Goal: Obtain resource: Obtain resource

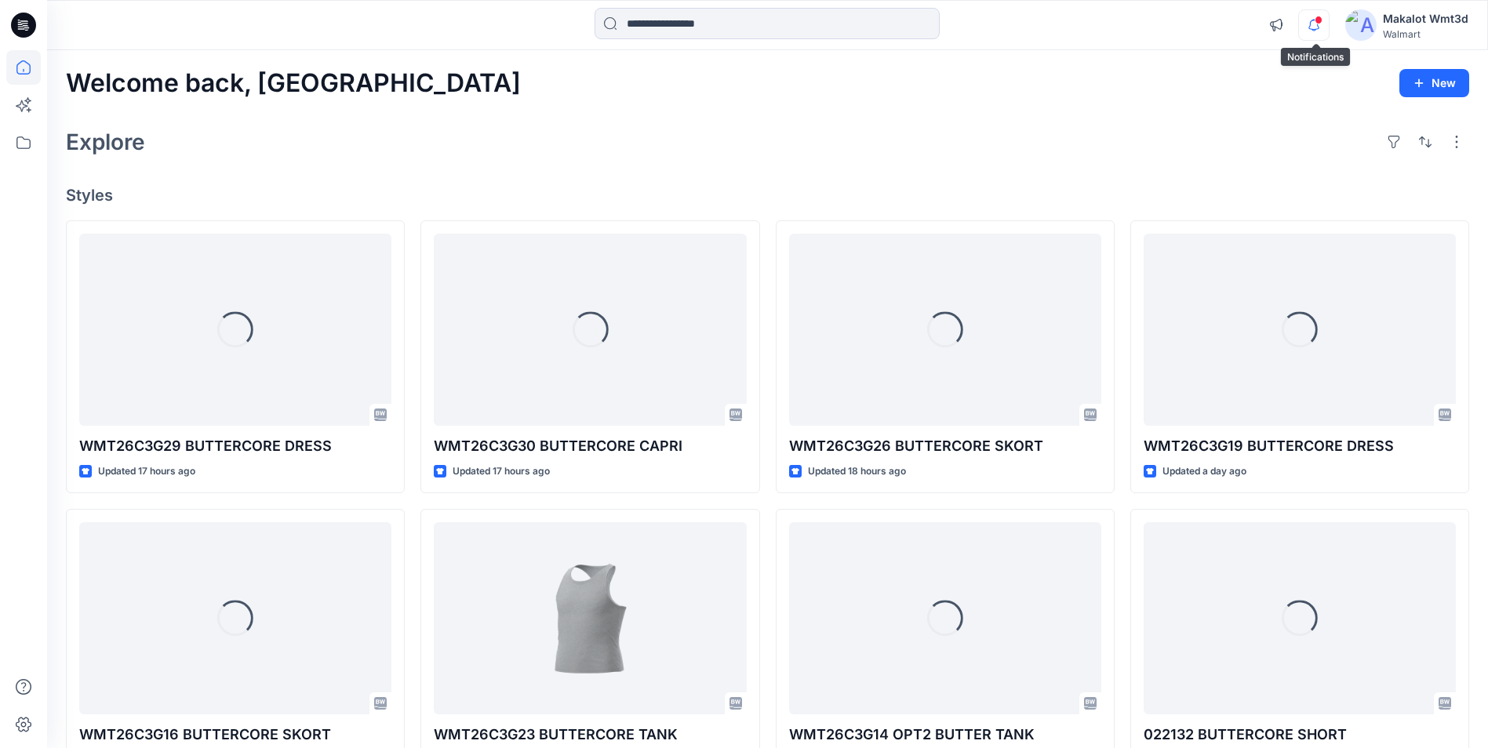
click at [1321, 25] on icon "button" at bounding box center [1314, 24] width 30 height 31
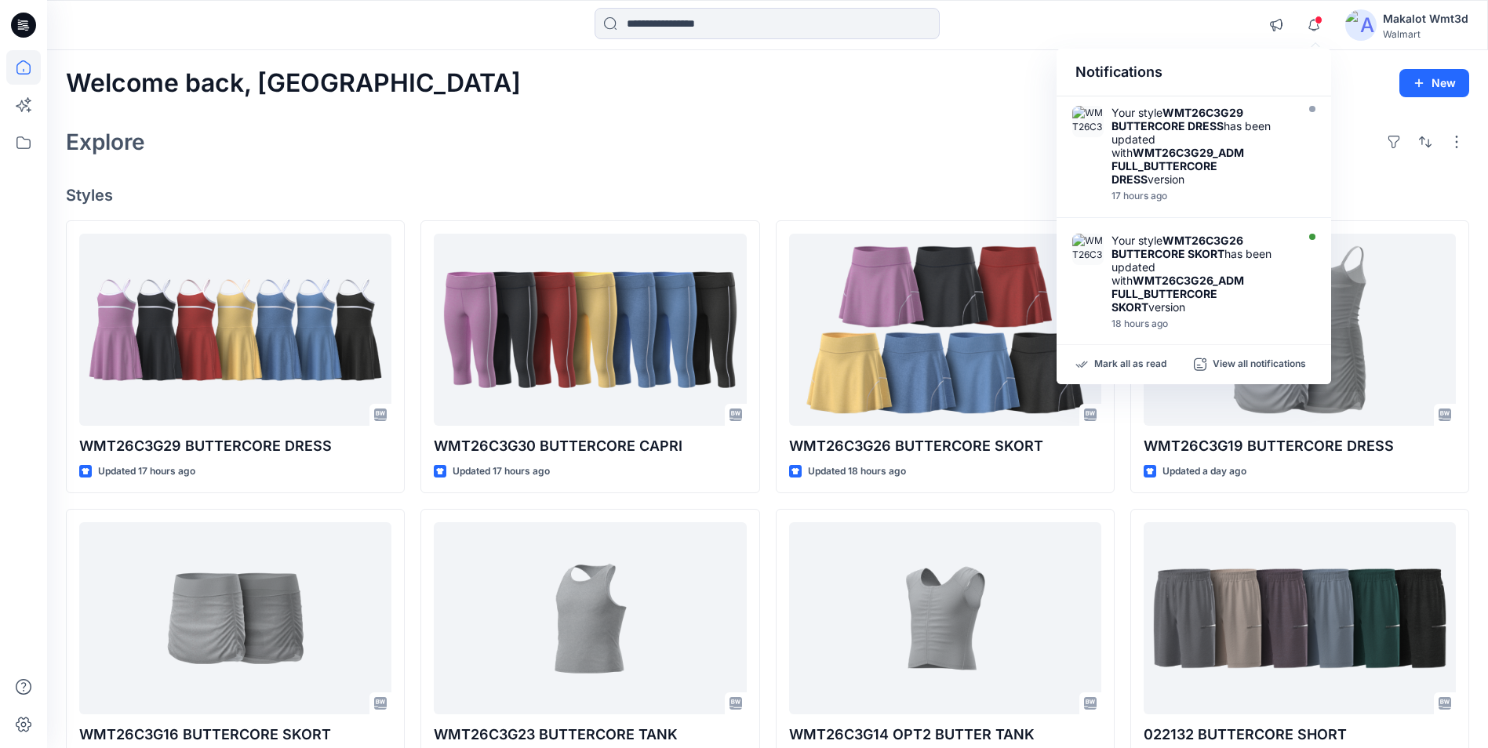
click at [932, 132] on div "Explore" at bounding box center [767, 142] width 1403 height 38
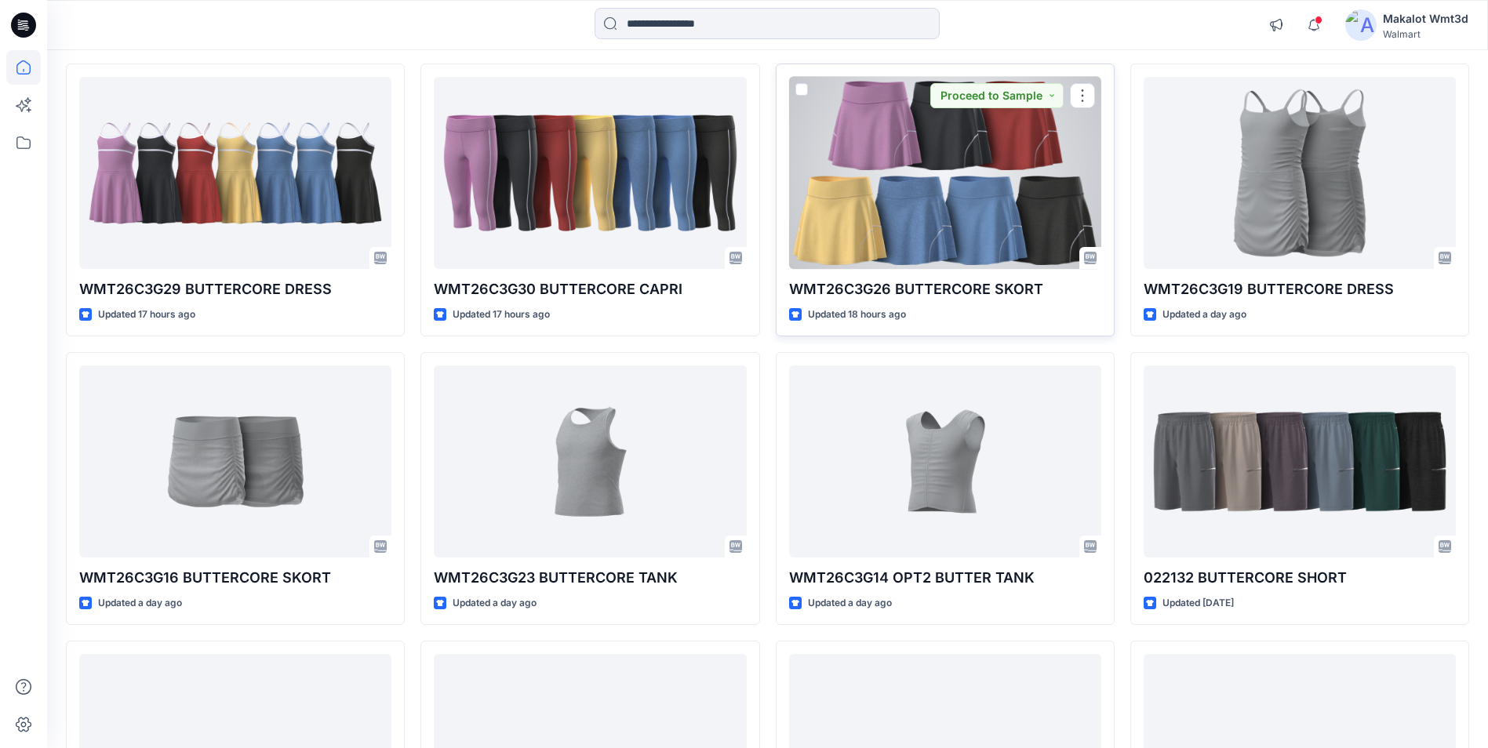
scroll to position [78, 0]
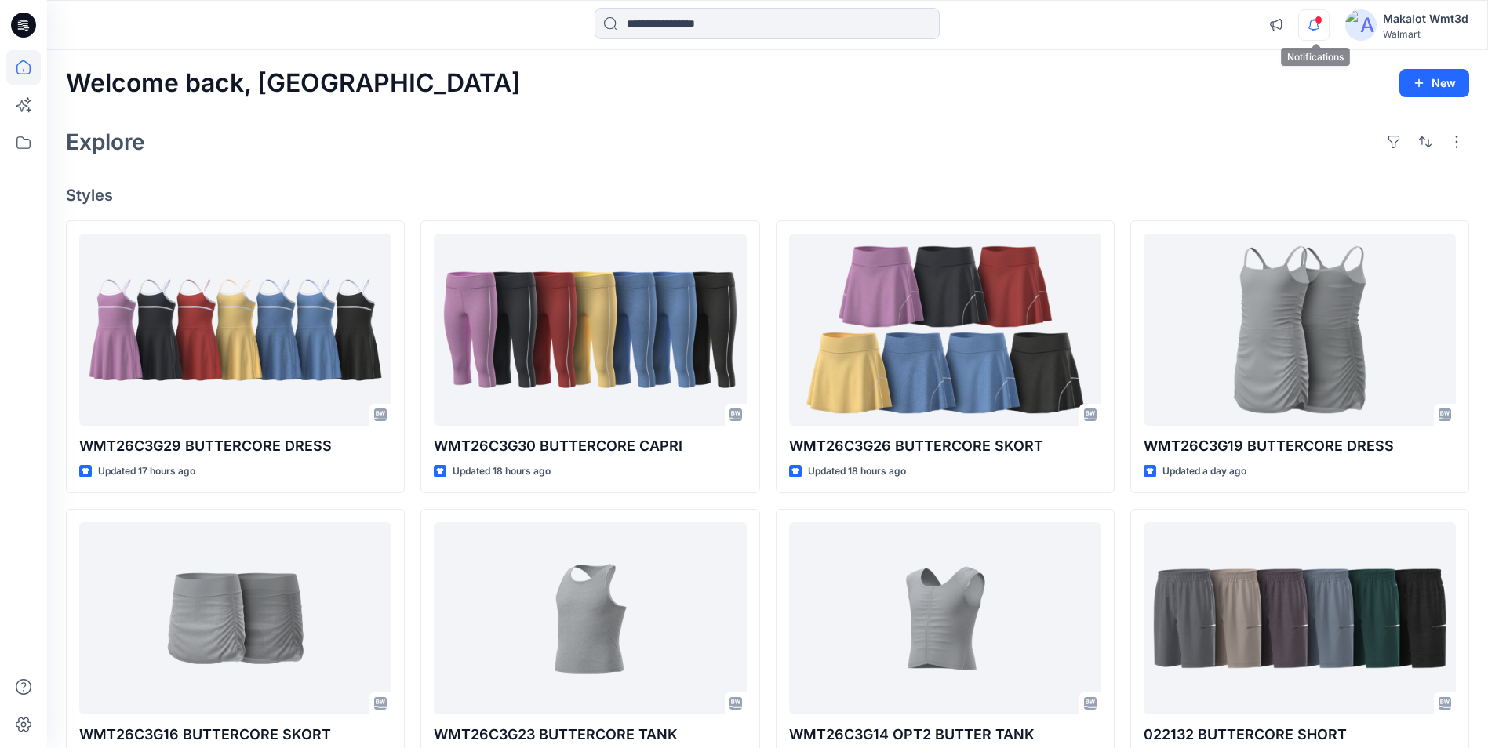
click at [1315, 28] on icon "button" at bounding box center [1314, 24] width 30 height 31
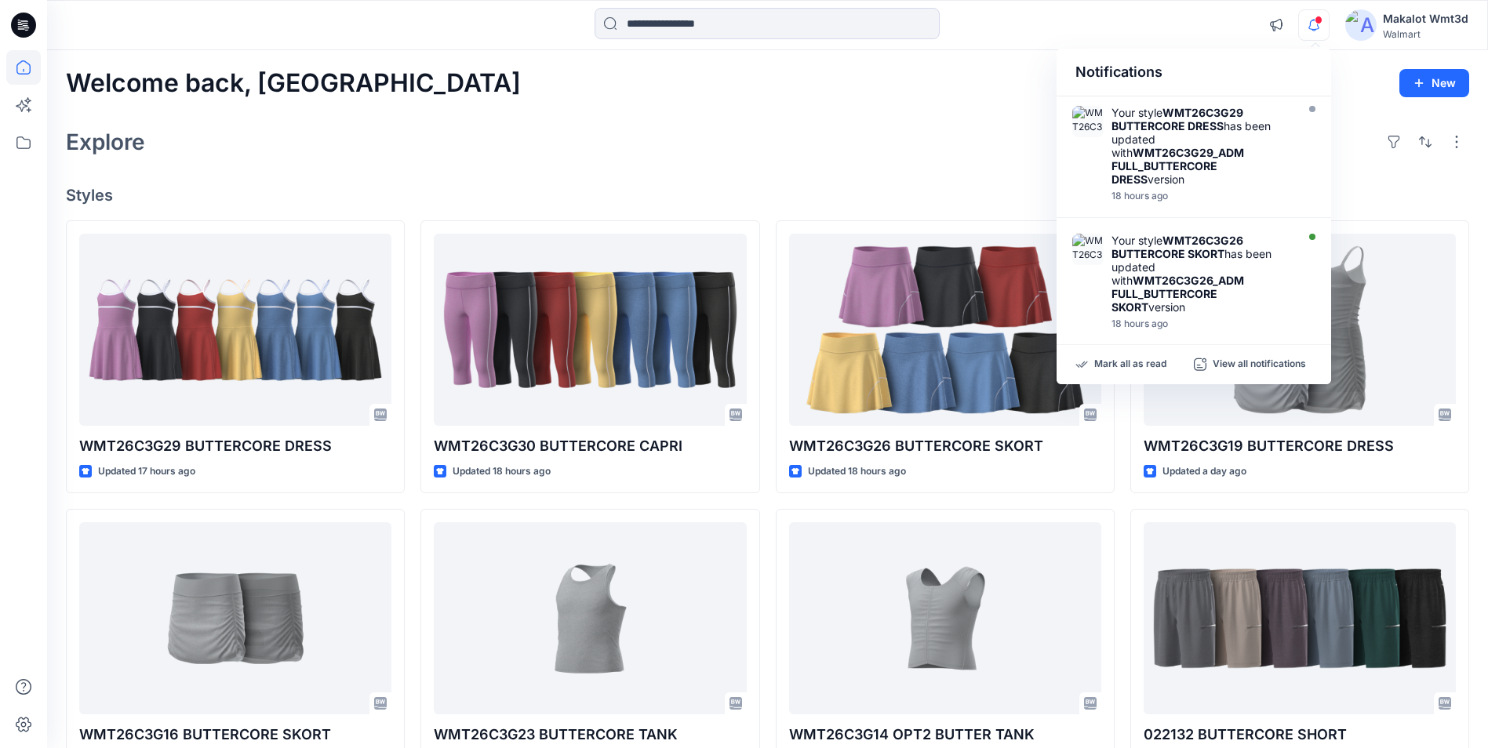
click at [991, 114] on div "Welcome back, Makalot New Explore Styles WMT26C3G29 BUTTERCORE DRESS Updated 17…" at bounding box center [767, 598] width 1441 height 1096
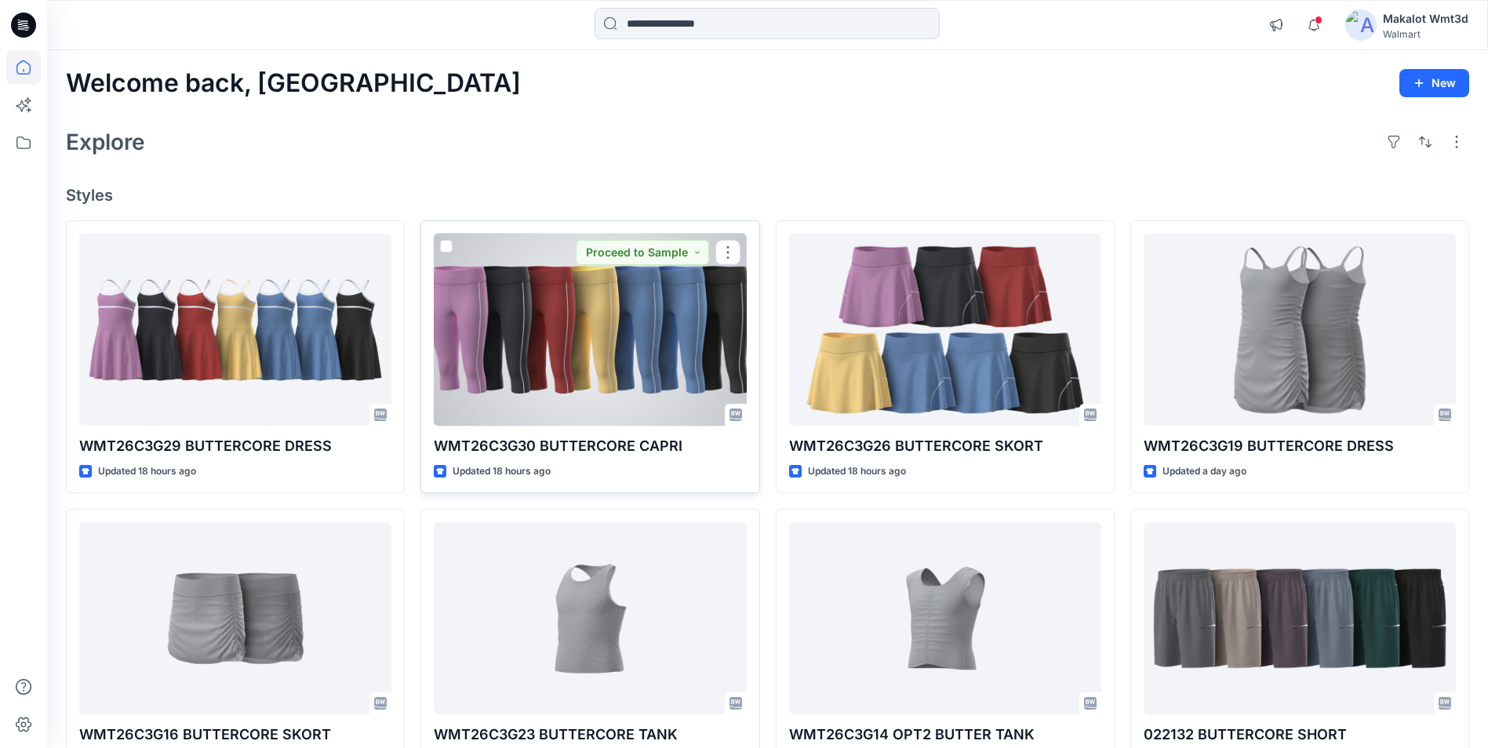
click at [596, 329] on div at bounding box center [590, 330] width 312 height 192
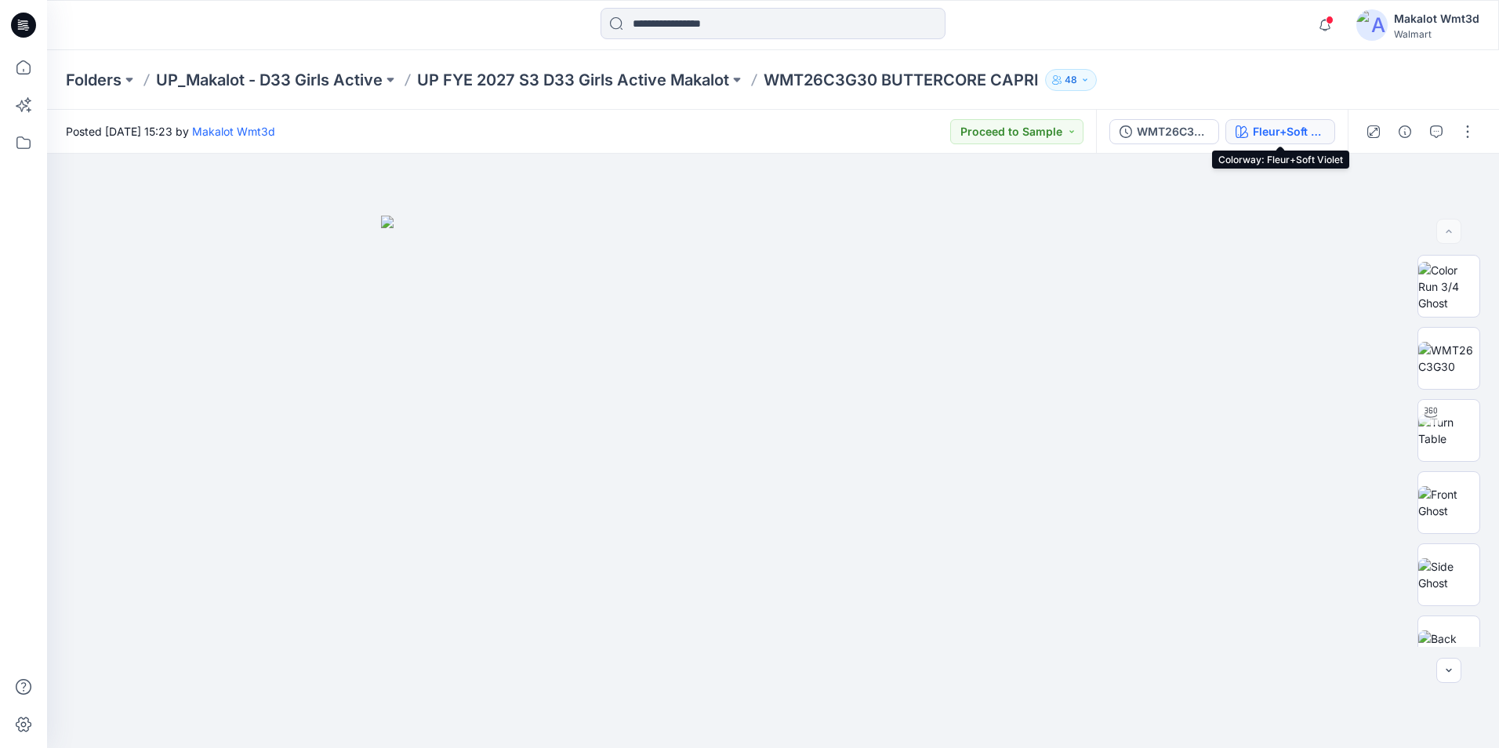
click at [1286, 138] on div "Fleur+Soft Violet" at bounding box center [1289, 131] width 72 height 17
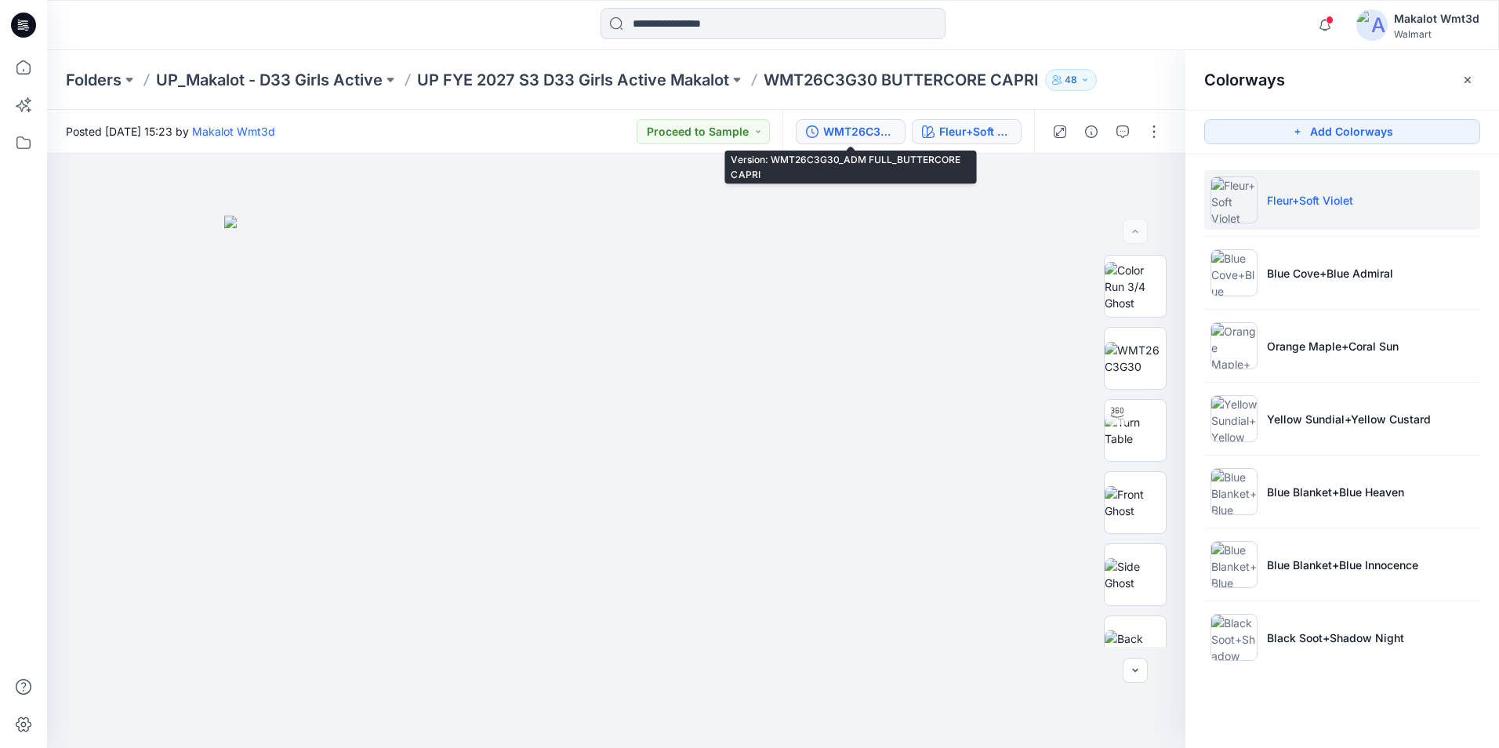
click at [870, 133] on div "WMT26C3G30_ADM FULL_BUTTERCORE CAPRI" at bounding box center [859, 131] width 72 height 17
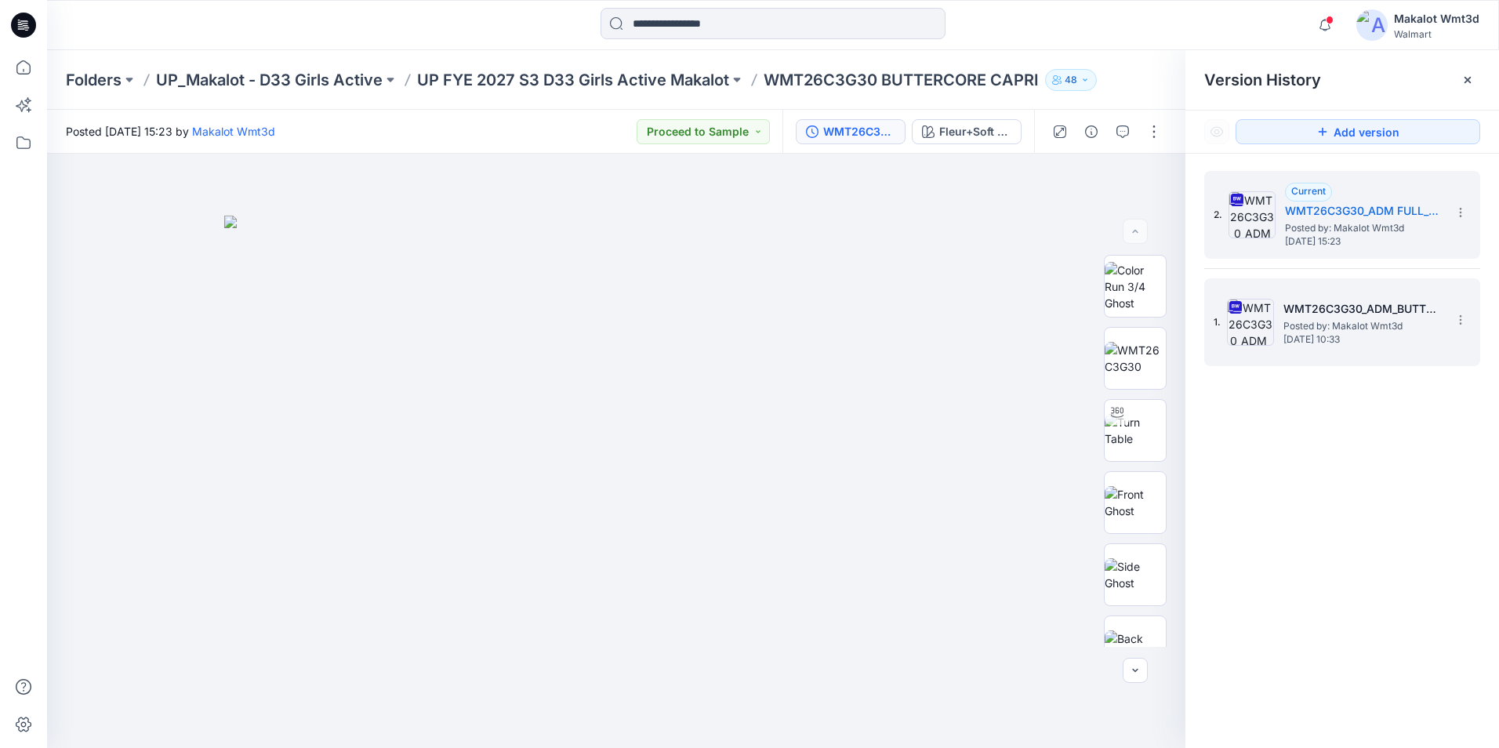
click at [1388, 302] on h5 "WMT26C3G30_ADM_BUTTERCORE CAPRI" at bounding box center [1362, 309] width 157 height 19
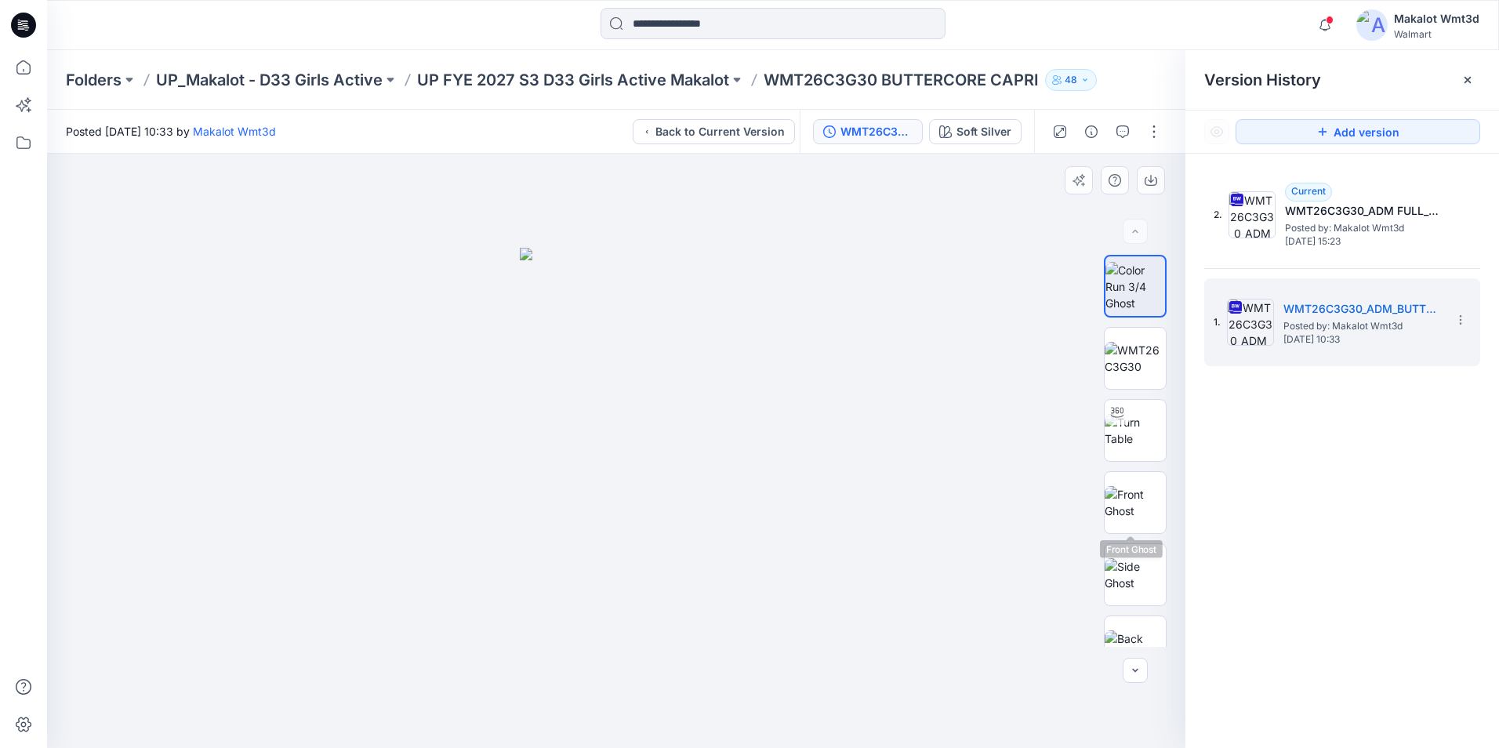
scroll to position [176, 0]
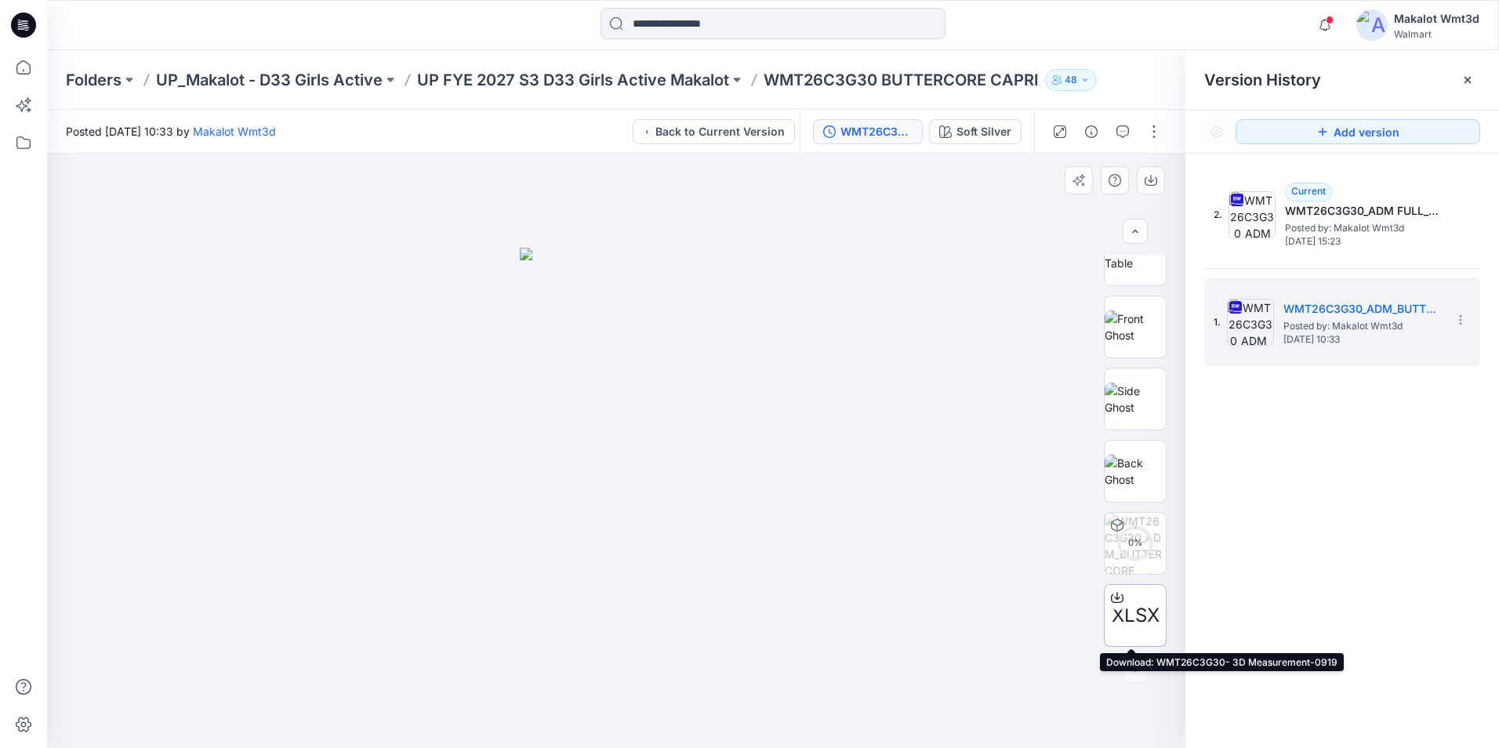
click at [1139, 614] on span "XLSX" at bounding box center [1136, 615] width 48 height 28
click at [707, 82] on p "UP FYE 2027 S3 D33 Girls Active Makalot" at bounding box center [573, 80] width 312 height 22
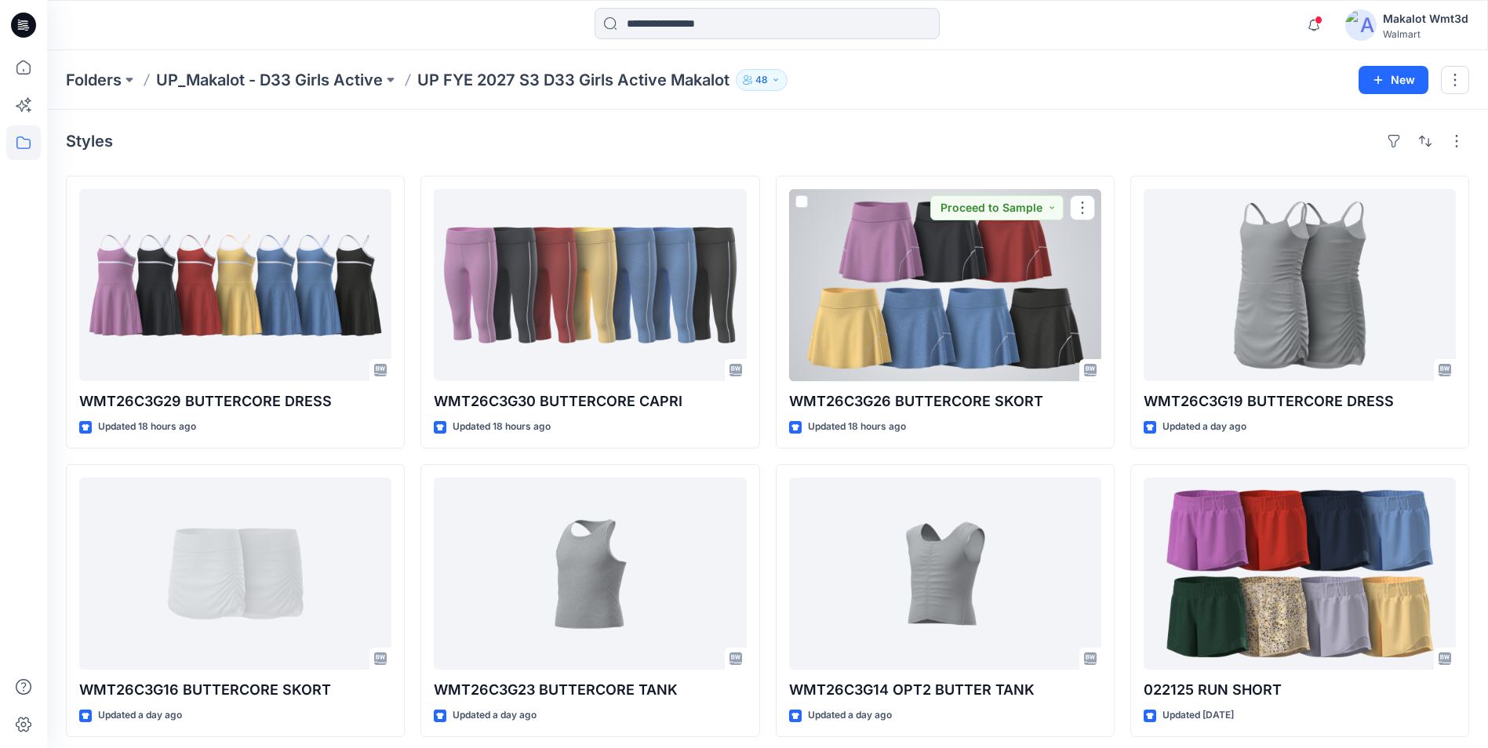
click at [890, 294] on div at bounding box center [945, 285] width 312 height 192
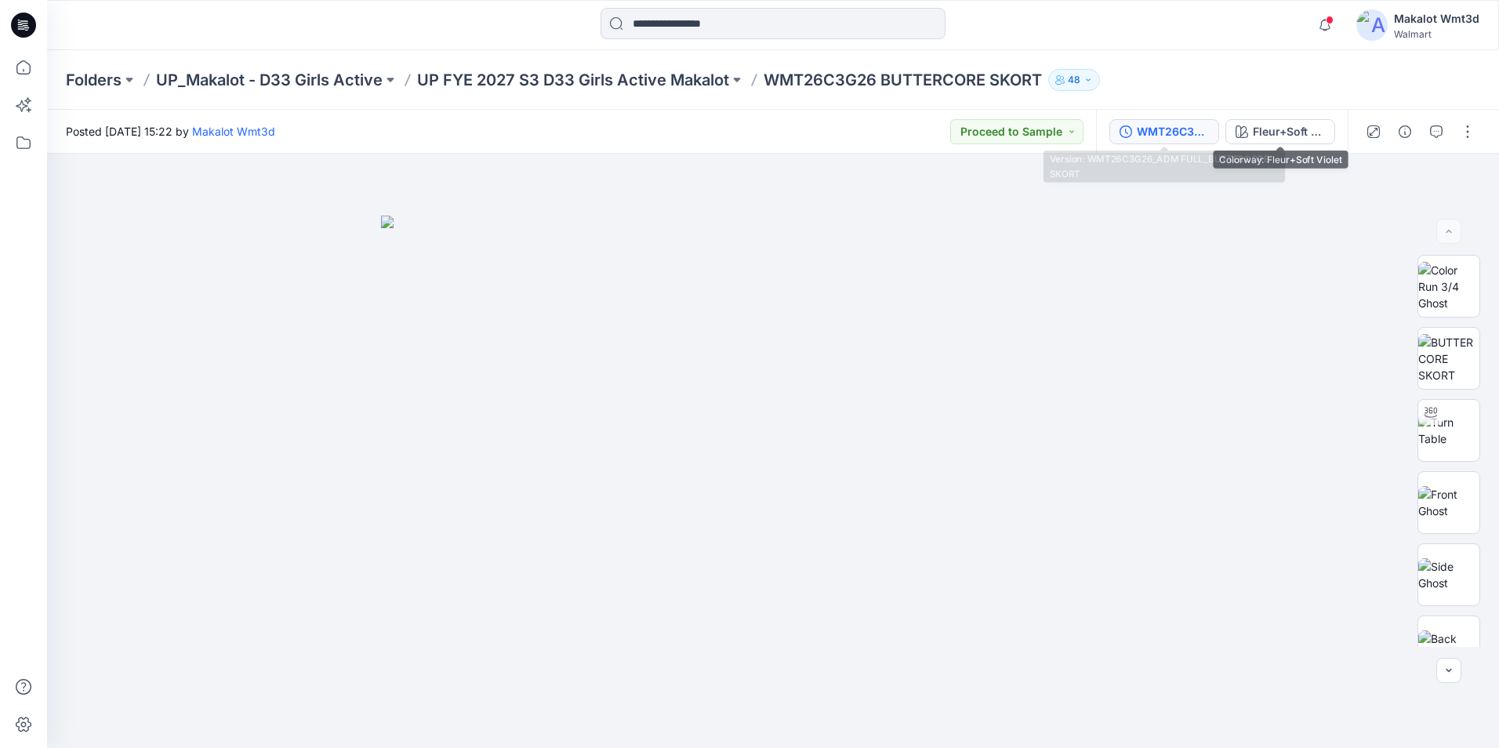
click at [1179, 136] on div "WMT26C3G26_ADM FULL_BUTTERCORE SKORT" at bounding box center [1173, 131] width 72 height 17
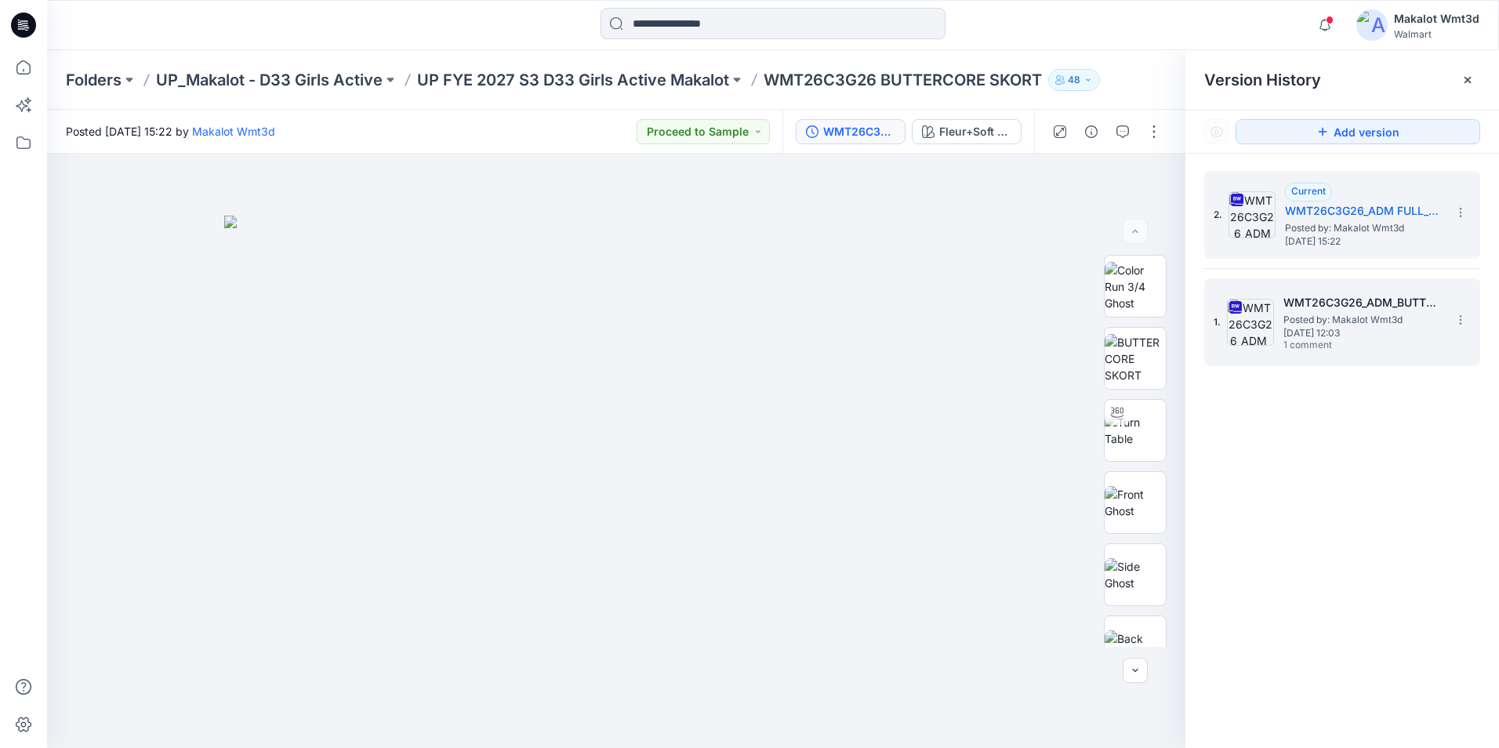
click at [1336, 318] on span "Posted by: Makalot Wmt3d" at bounding box center [1362, 320] width 157 height 16
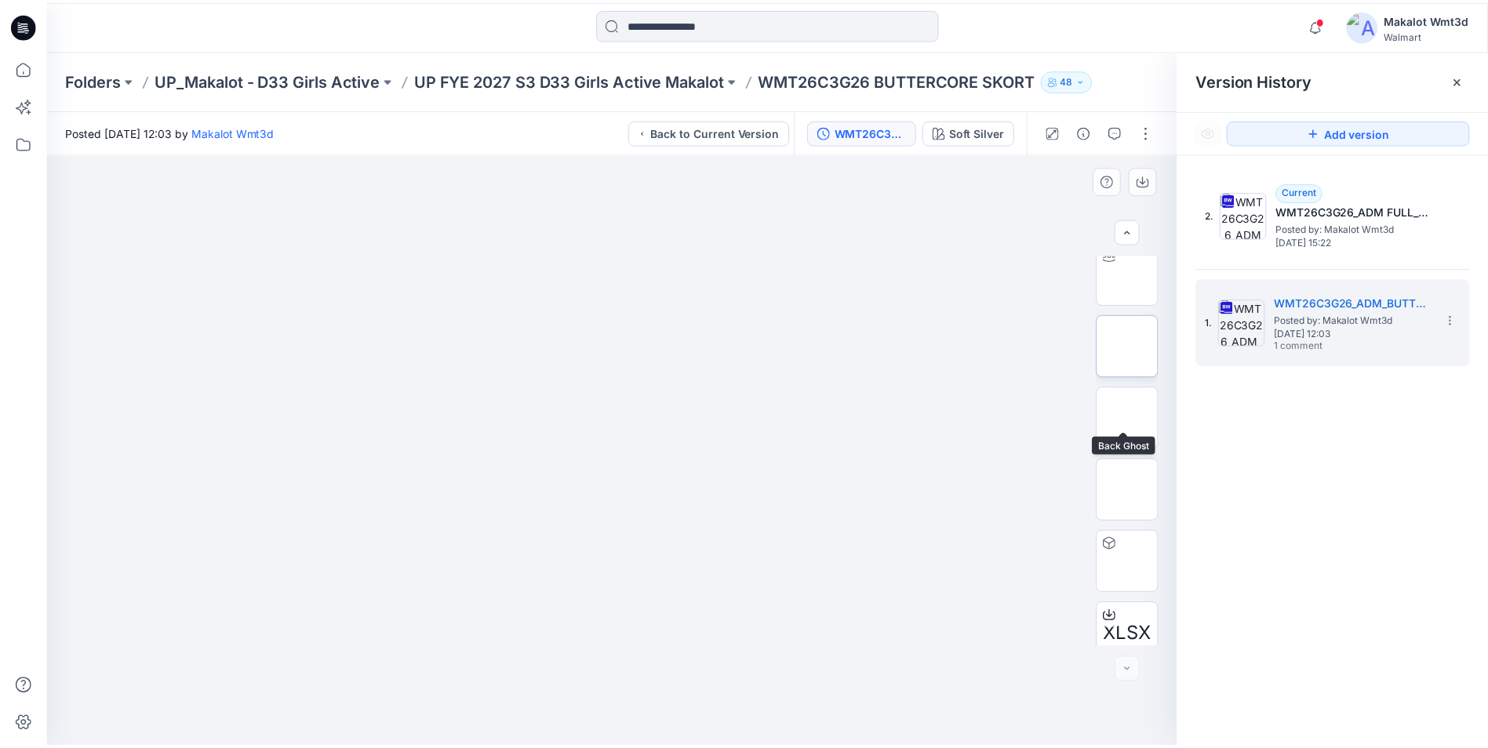
scroll to position [248, 0]
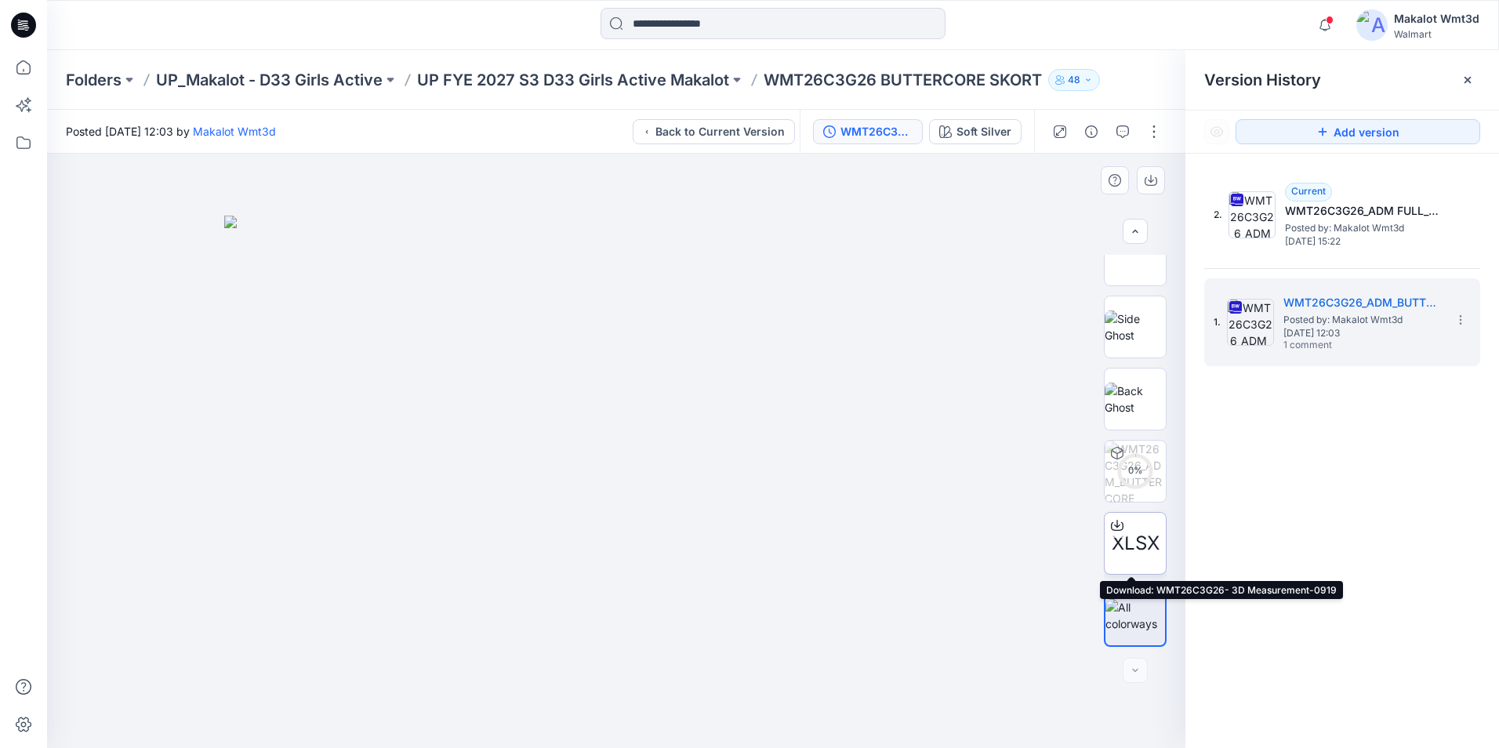
click at [1139, 527] on div "XLSX" at bounding box center [1135, 543] width 63 height 63
click at [683, 81] on p "UP FYE 2027 S3 D33 Girls Active Makalot" at bounding box center [573, 80] width 312 height 22
